Goal: Task Accomplishment & Management: Use online tool/utility

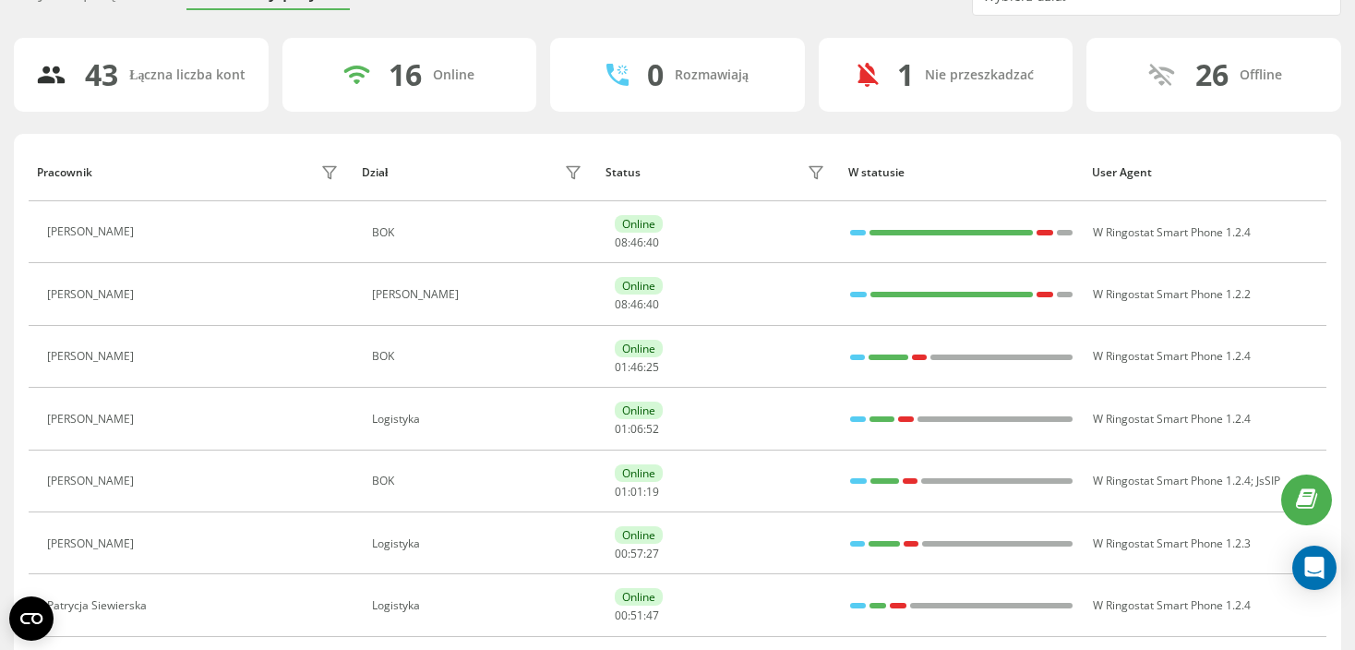
click at [1266, 67] on div "Offline" at bounding box center [1261, 75] width 42 height 16
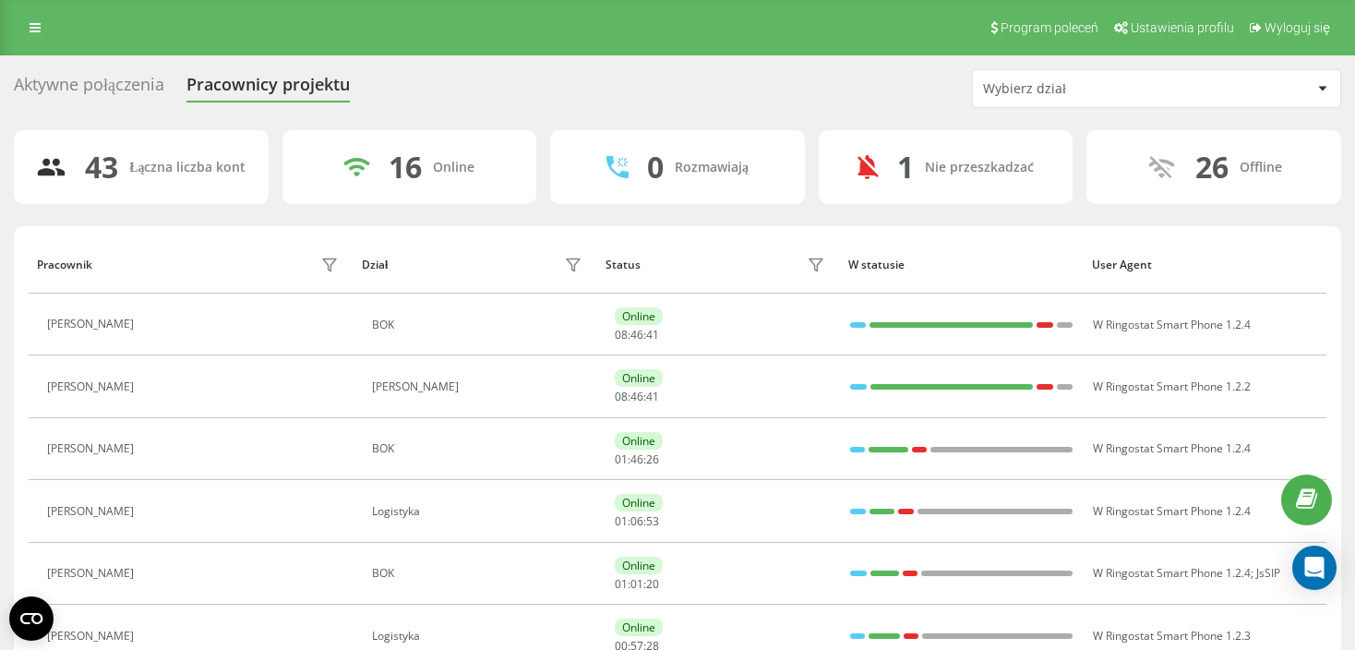
click at [1252, 93] on div "Wybierz dział" at bounding box center [1147, 89] width 329 height 16
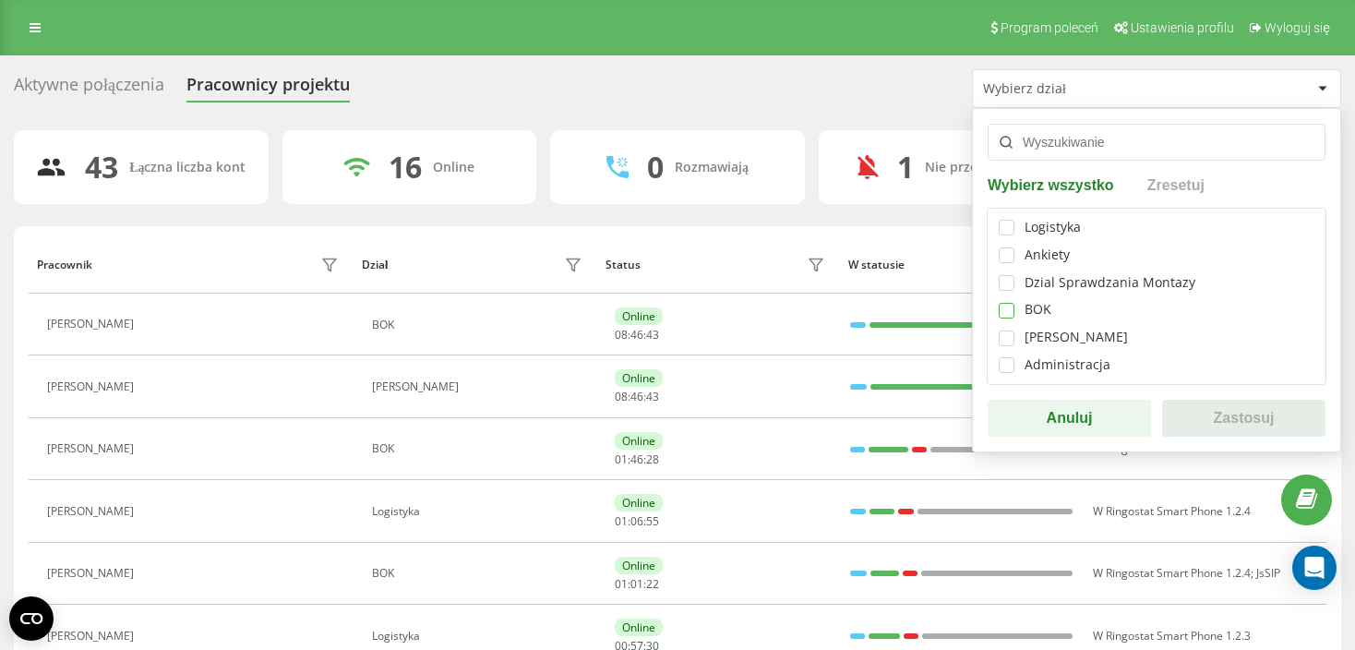
click at [1006, 303] on label at bounding box center [1007, 303] width 16 height 0
checkbox input "true"
click at [1225, 413] on button "Zastosuj" at bounding box center [1243, 418] width 163 height 37
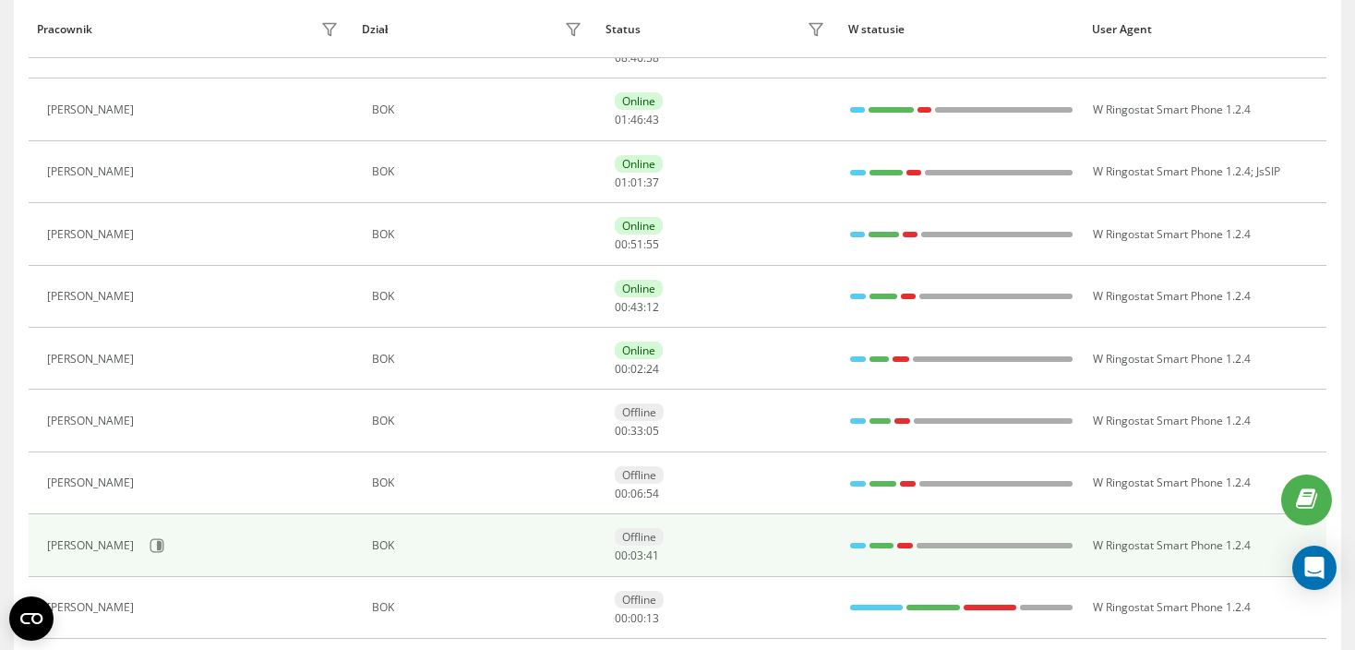
scroll to position [29, 0]
